Goal: Information Seeking & Learning: Find specific fact

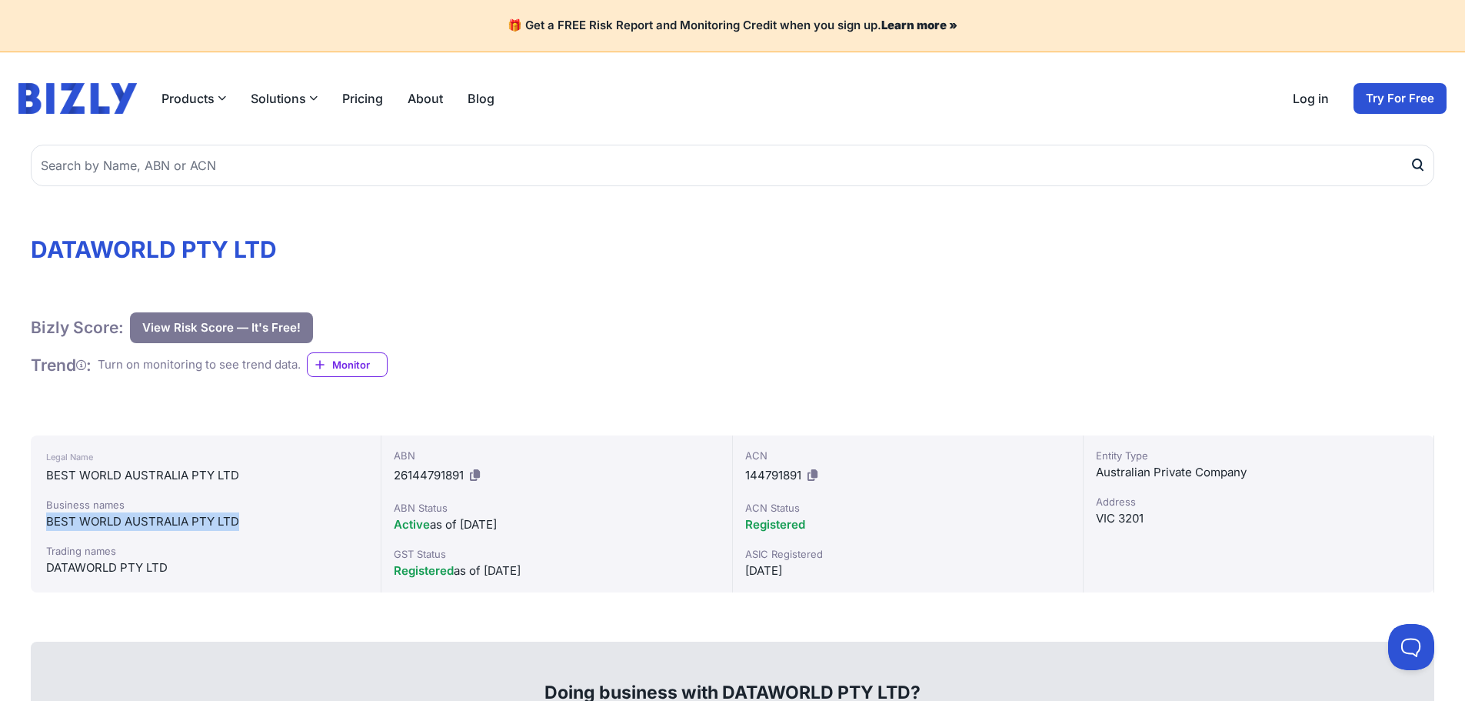
drag, startPoint x: 55, startPoint y: 521, endPoint x: 242, endPoint y: 525, distance: 186.9
click at [242, 525] on div "BEST WORLD AUSTRALIA PTY LTD" at bounding box center [205, 521] width 319 height 18
copy div "BEST WORLD AUSTRALIA PTY LTD"
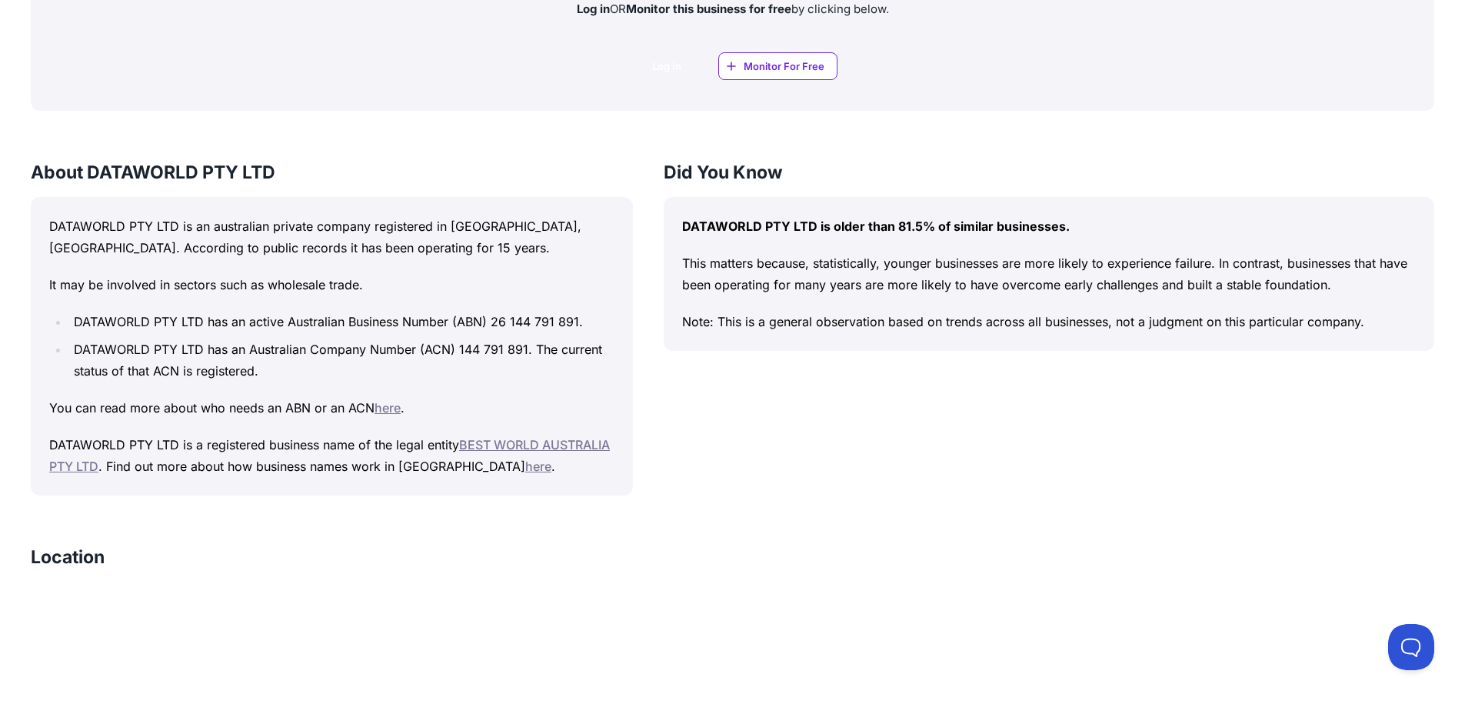
scroll to position [1308, 0]
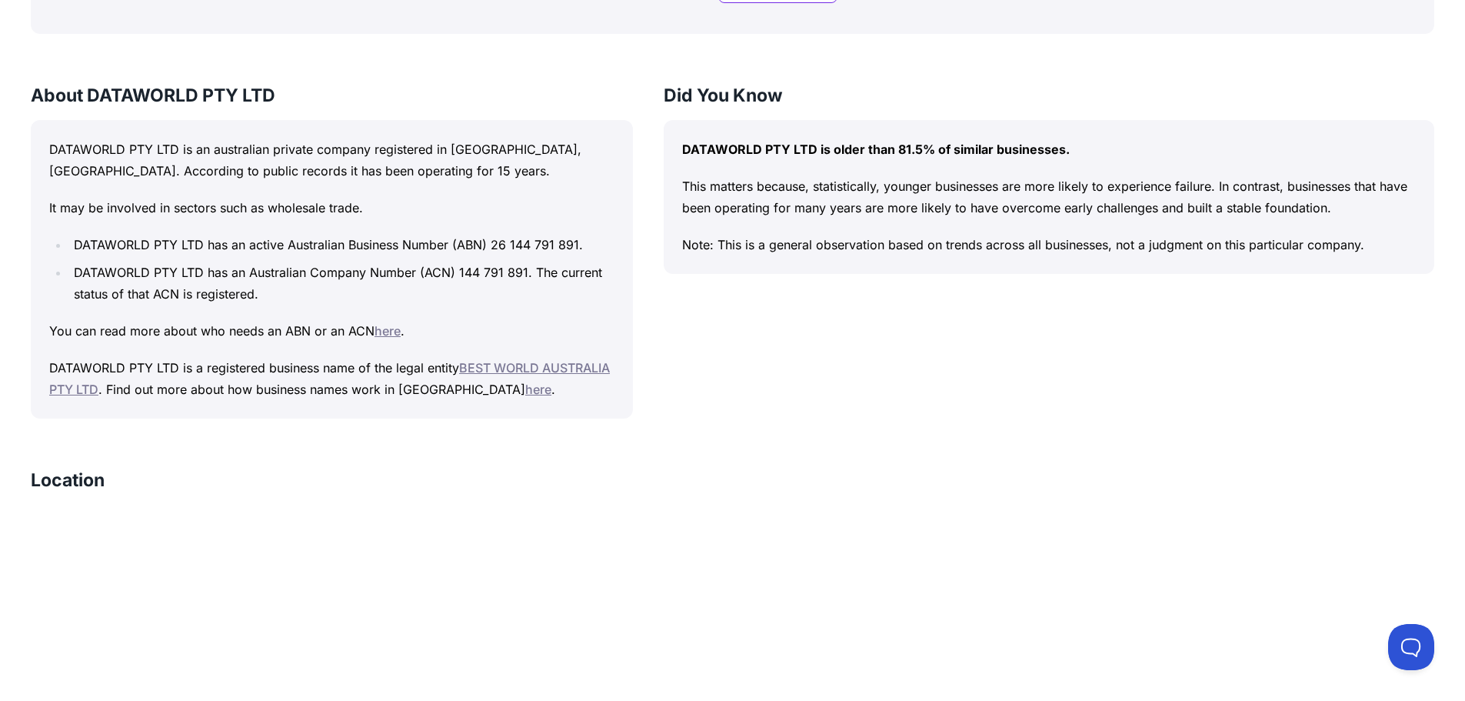
click at [525, 369] on link "BEST WORLD AUSTRALIA PTY LTD" at bounding box center [329, 378] width 561 height 37
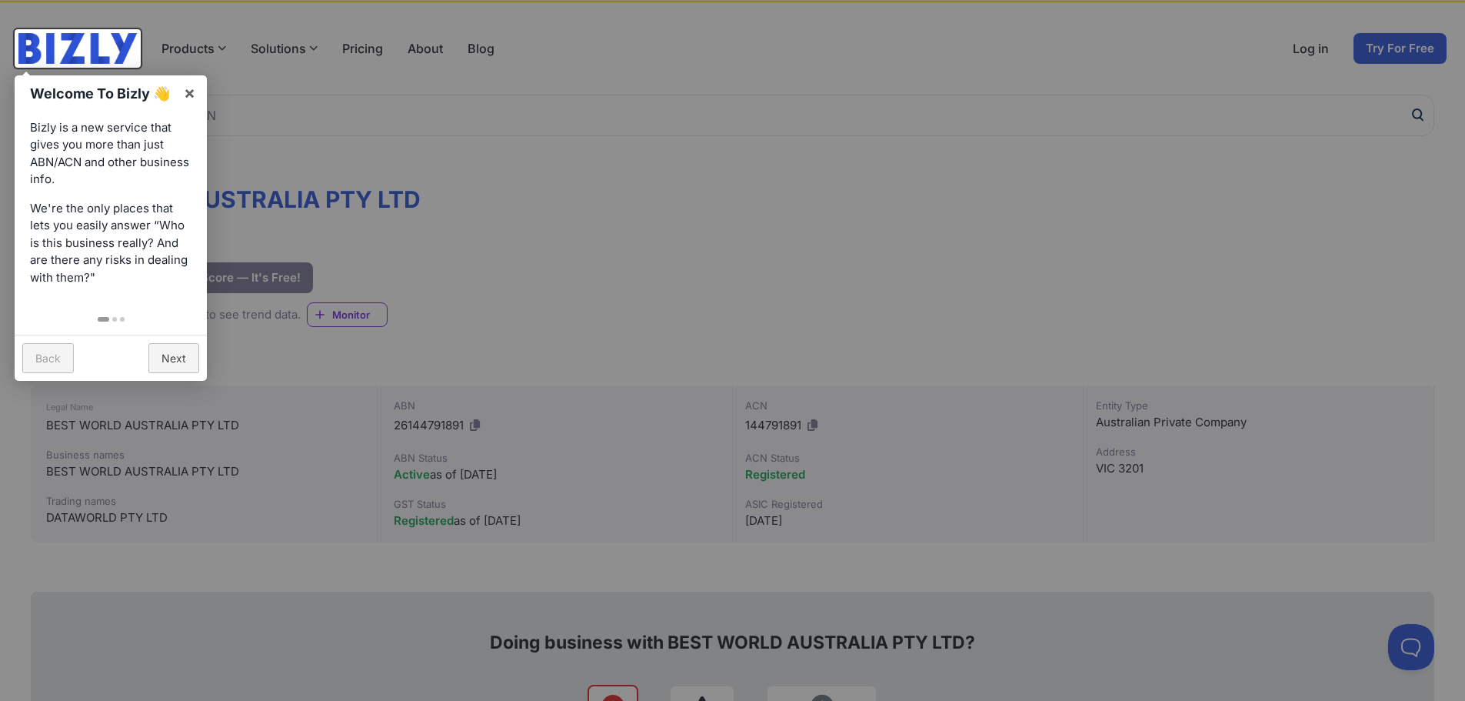
scroll to position [77, 0]
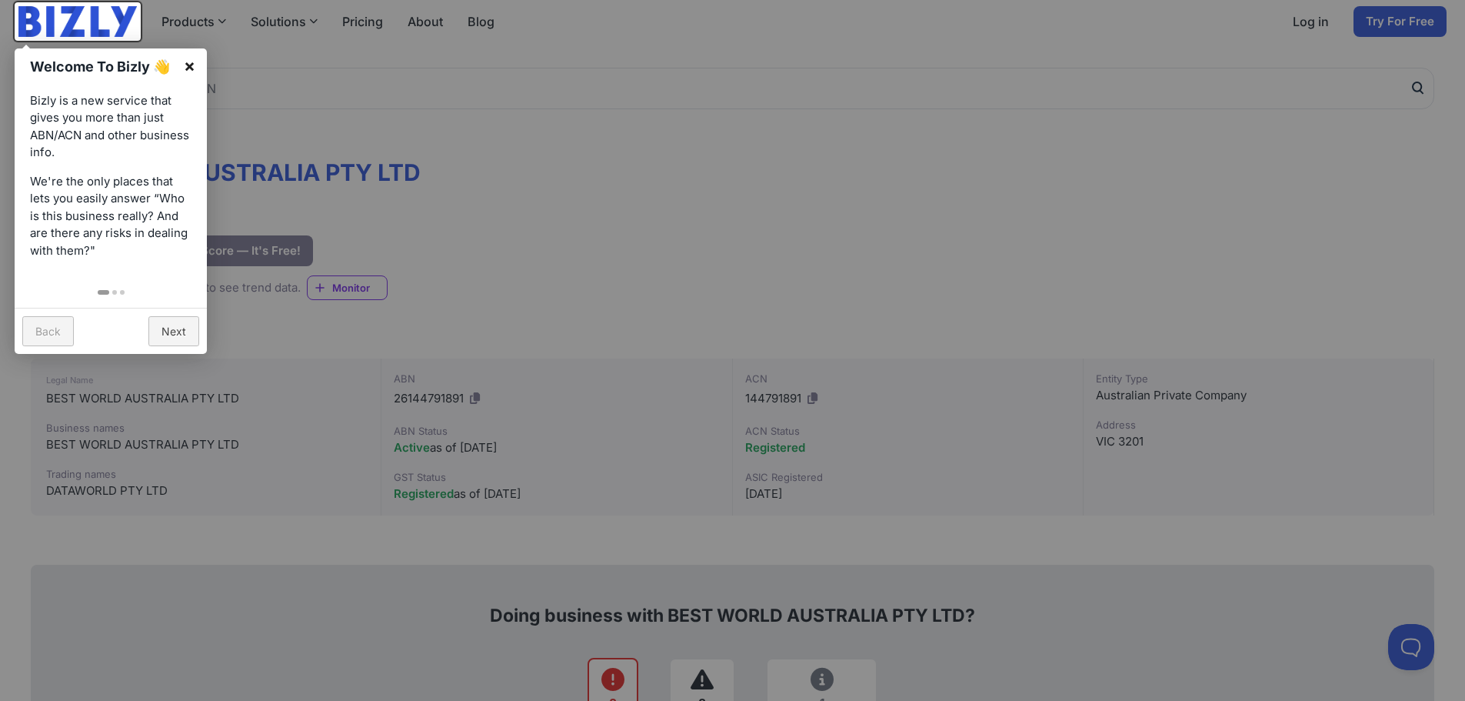
click at [185, 63] on link "×" at bounding box center [189, 65] width 35 height 35
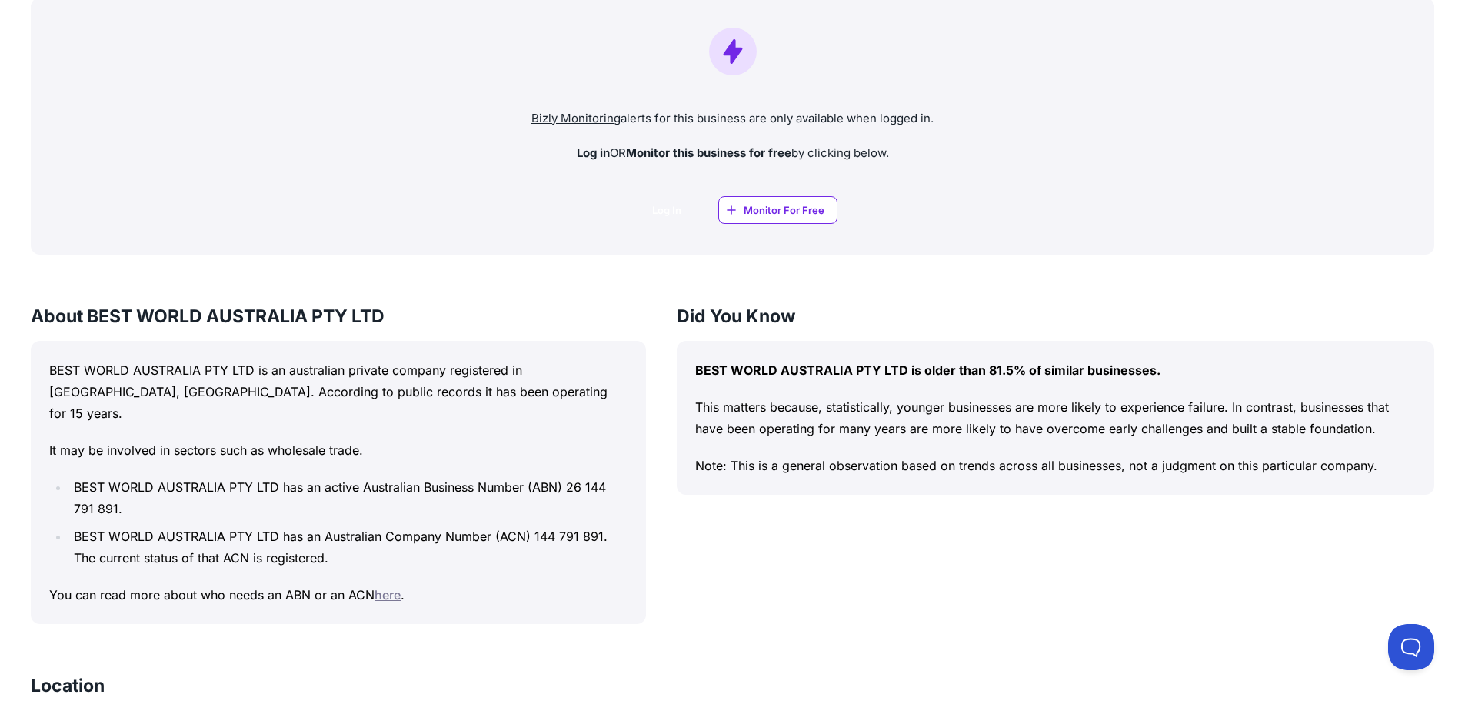
scroll to position [1154, 0]
